Goal: Information Seeking & Learning: Learn about a topic

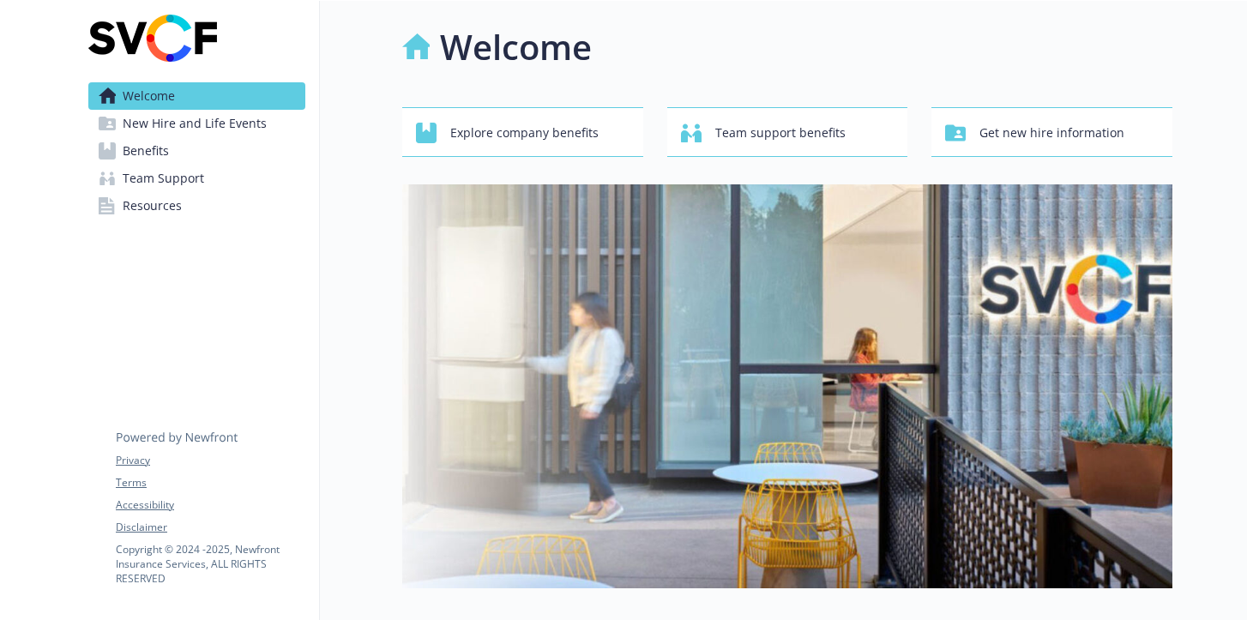
click at [153, 154] on span "Benefits" at bounding box center [146, 150] width 46 height 27
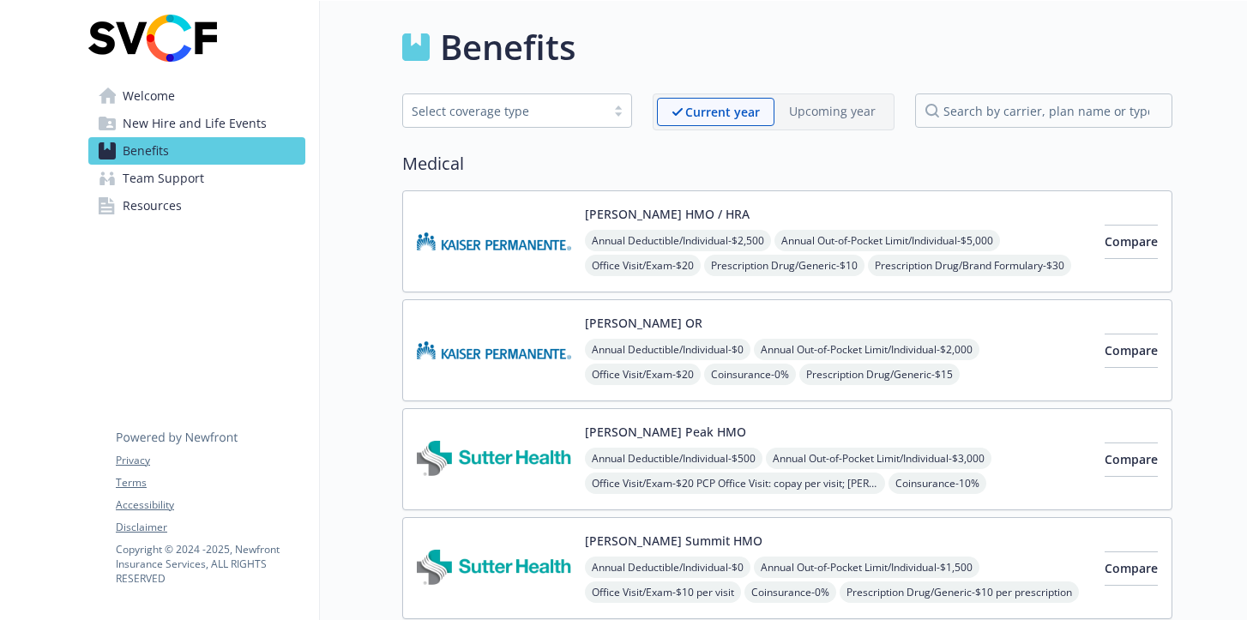
click at [174, 126] on span "New Hire and Life Events" at bounding box center [195, 123] width 144 height 27
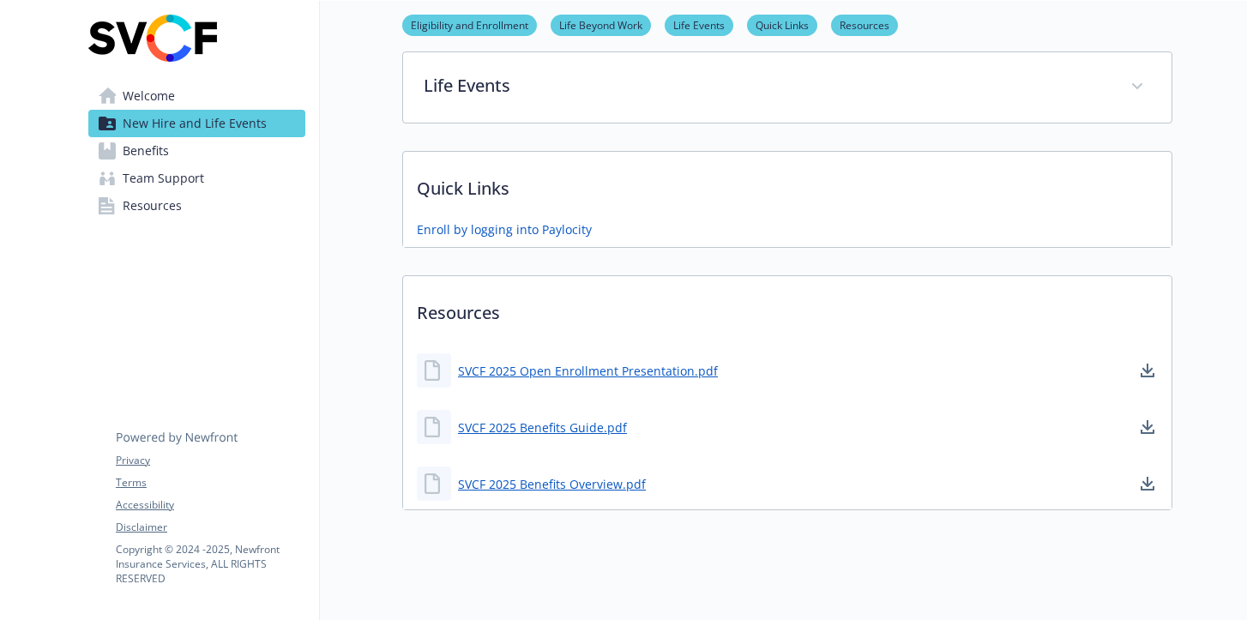
scroll to position [450, 0]
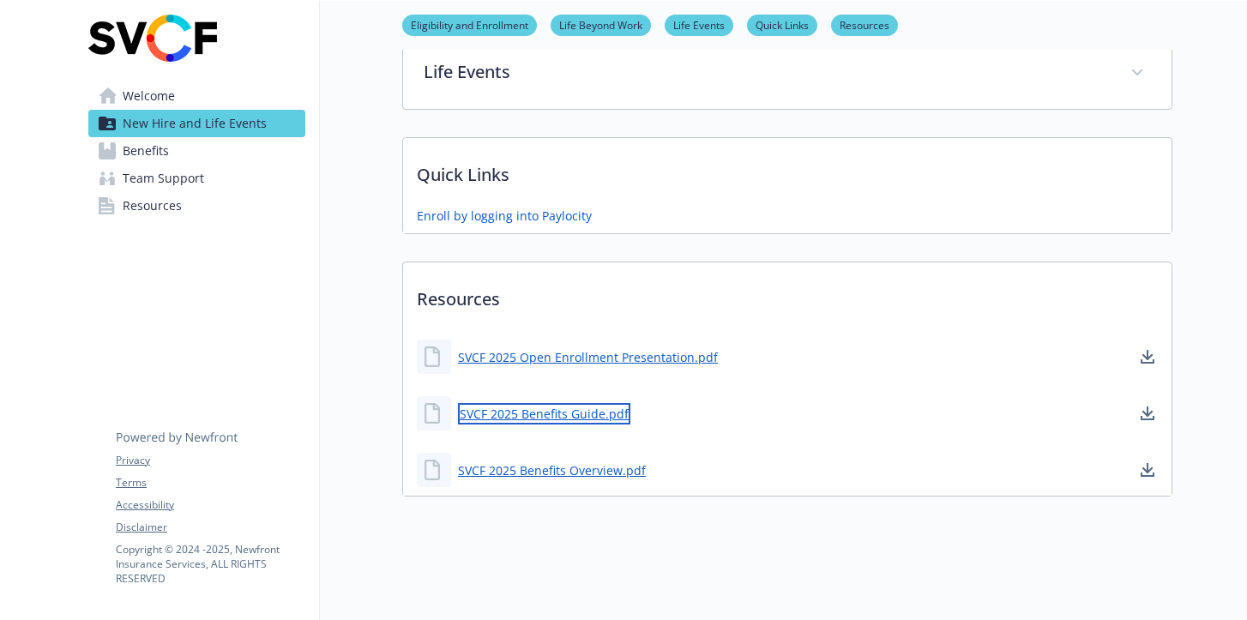
click at [509, 411] on link "SVCF 2025 Benefits Guide.pdf" at bounding box center [544, 413] width 172 height 21
